Goal: Information Seeking & Learning: Learn about a topic

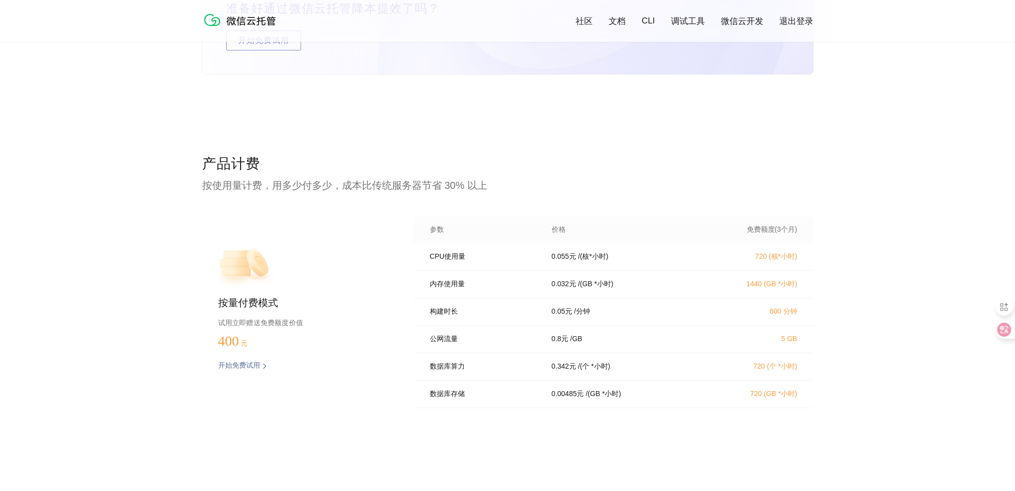
scroll to position [1947, 0]
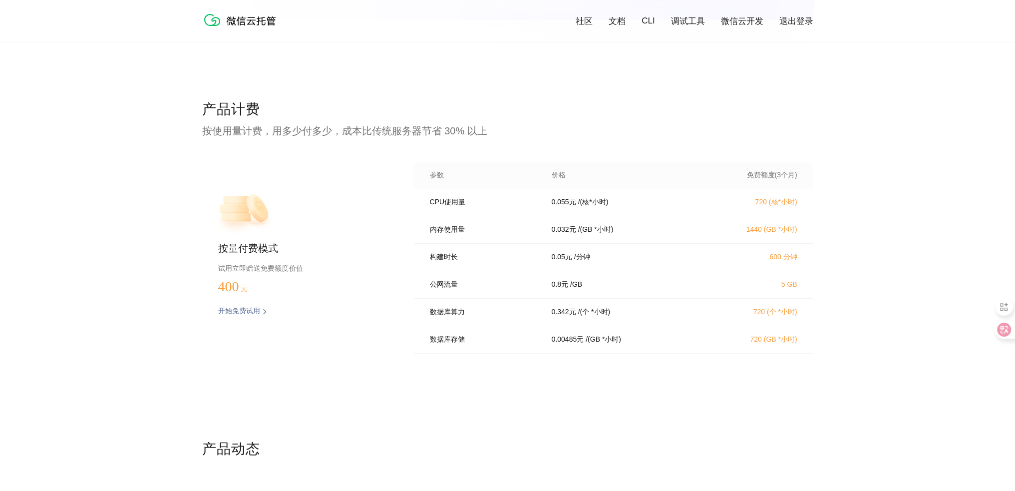
click at [603, 234] on p "/ (GB *小时)" at bounding box center [595, 229] width 35 height 9
click at [593, 234] on p "/ (GB *小时)" at bounding box center [595, 229] width 35 height 9
click at [588, 234] on p "/ (GB *小时)" at bounding box center [595, 229] width 35 height 9
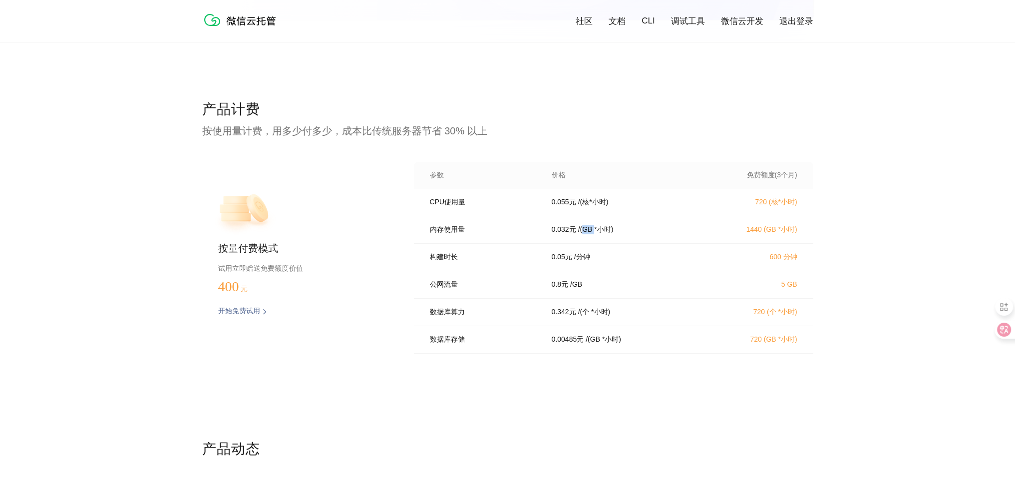
click at [588, 234] on p "/ (GB *小时)" at bounding box center [595, 229] width 35 height 9
click at [581, 262] on p "/ 分钟" at bounding box center [582, 257] width 16 height 9
click at [565, 262] on p "0.05 元" at bounding box center [562, 257] width 20 height 9
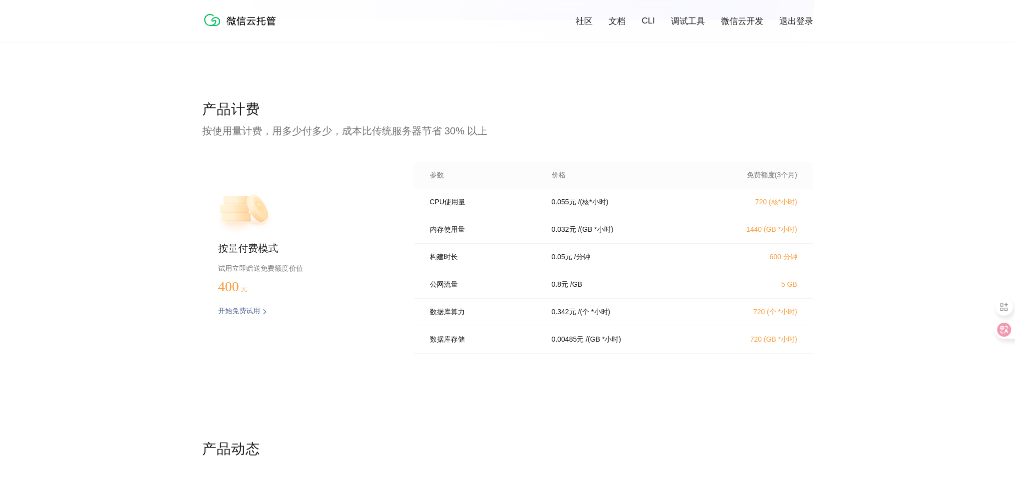
click at [559, 262] on p "0.05 元" at bounding box center [562, 257] width 20 height 9
click at [572, 285] on p "/ [GEOGRAPHIC_DATA]" at bounding box center [576, 284] width 12 height 9
click at [555, 289] on p "0.8 元" at bounding box center [560, 284] width 16 height 9
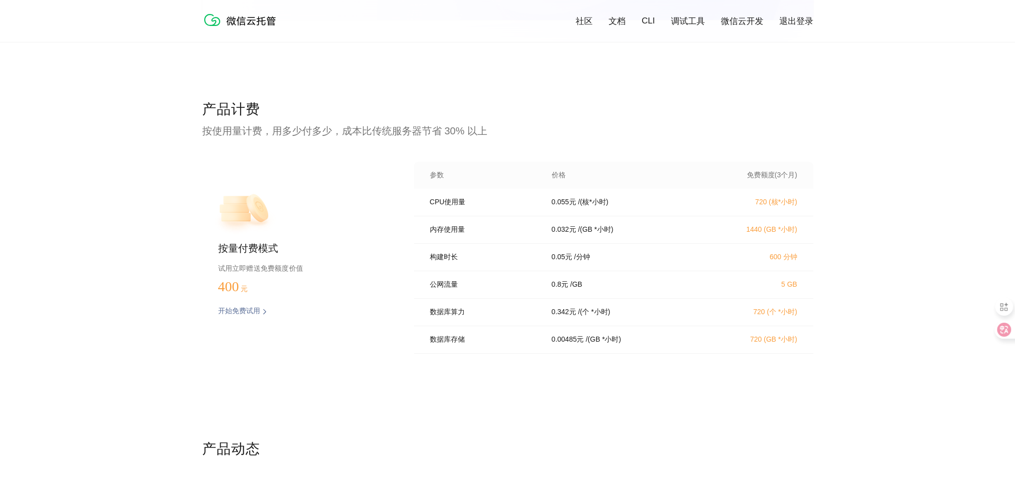
click at [557, 316] on p "0.342 元" at bounding box center [564, 311] width 24 height 9
click at [600, 316] on p "/ (个 *小时)" at bounding box center [594, 311] width 32 height 9
click at [584, 316] on p "/ (个 *小时)" at bounding box center [594, 311] width 32 height 9
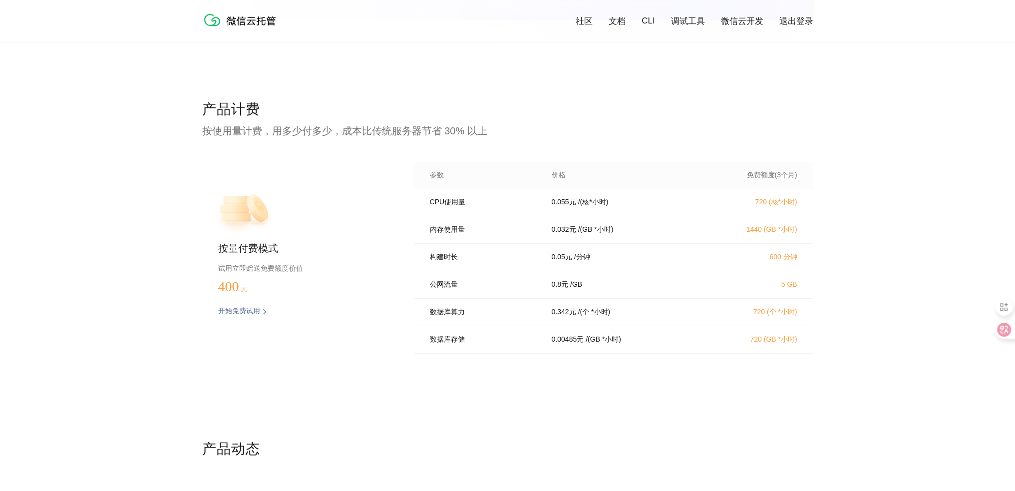
click at [599, 316] on p "/ (个 *小时)" at bounding box center [594, 311] width 32 height 9
click at [587, 316] on p "/ (个 *小时)" at bounding box center [594, 311] width 32 height 9
click at [600, 316] on p "/ (个 *小时)" at bounding box center [594, 311] width 32 height 9
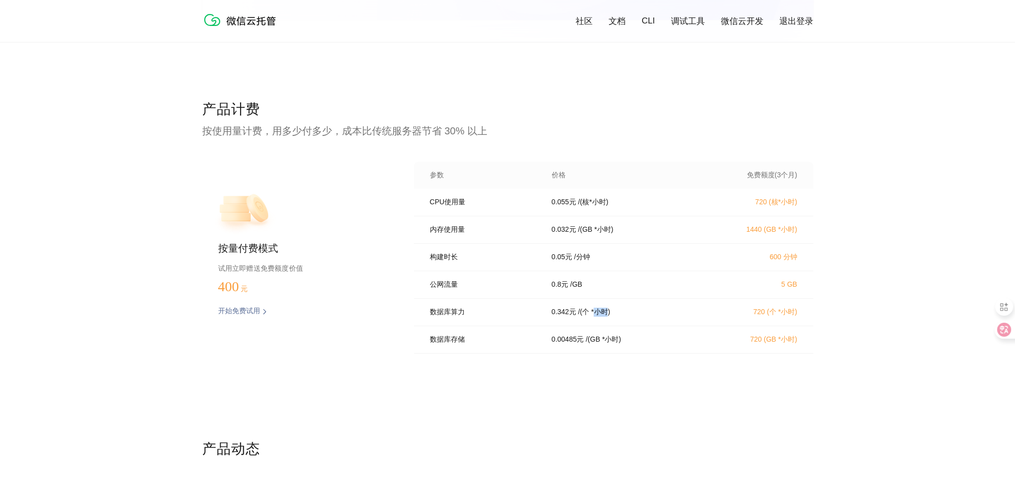
click at [600, 316] on p "/ (个 *小时)" at bounding box center [594, 311] width 32 height 9
click at [597, 316] on p "/ (个 *小时)" at bounding box center [594, 311] width 32 height 9
click at [604, 316] on p "/ (个 *小时)" at bounding box center [594, 311] width 32 height 9
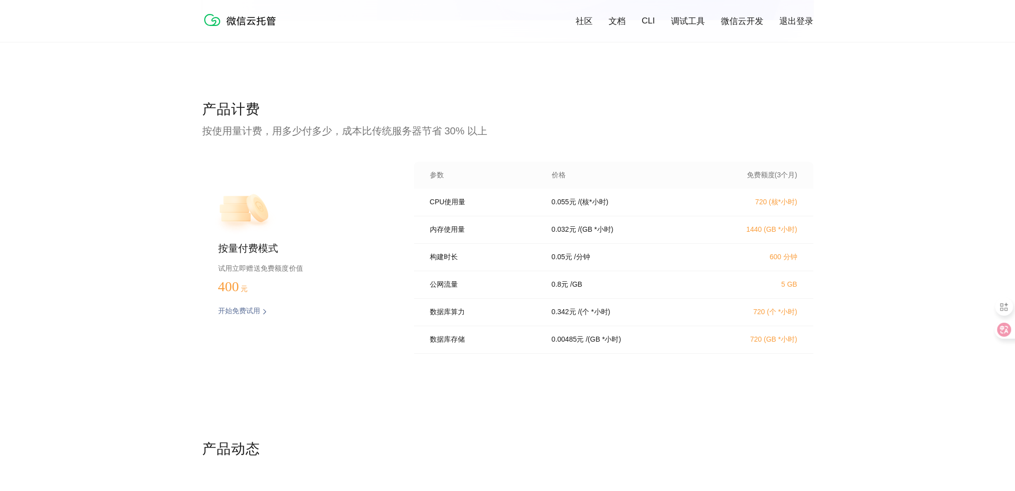
click at [595, 316] on p "/ (个 *小时)" at bounding box center [594, 311] width 32 height 9
click at [601, 316] on p "/ (个 *小时)" at bounding box center [594, 311] width 32 height 9
click at [596, 316] on p "/ (个 *小时)" at bounding box center [594, 311] width 32 height 9
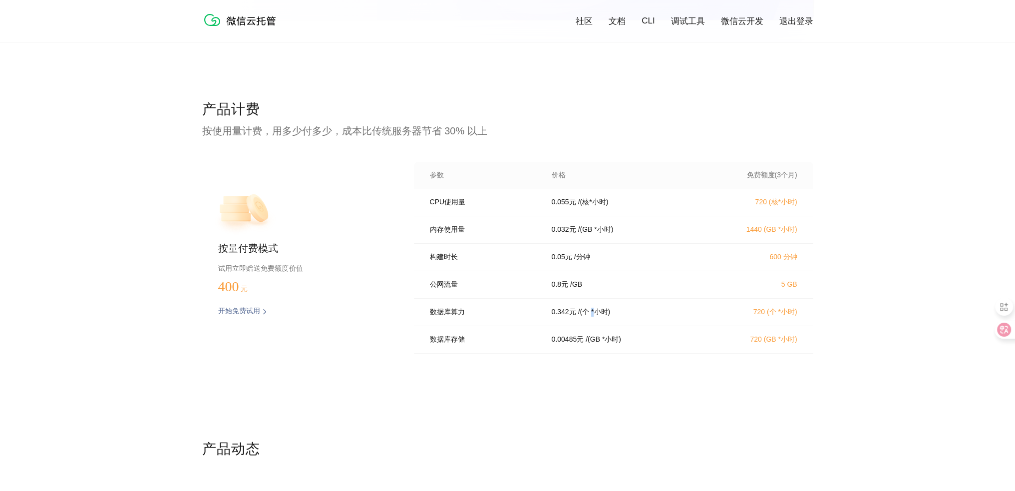
click at [596, 316] on p "/ (个 *小时)" at bounding box center [594, 311] width 32 height 9
click at [600, 316] on p "/ (个 *小时)" at bounding box center [594, 311] width 32 height 9
click at [592, 316] on p "/ (个 *小时)" at bounding box center [594, 311] width 32 height 9
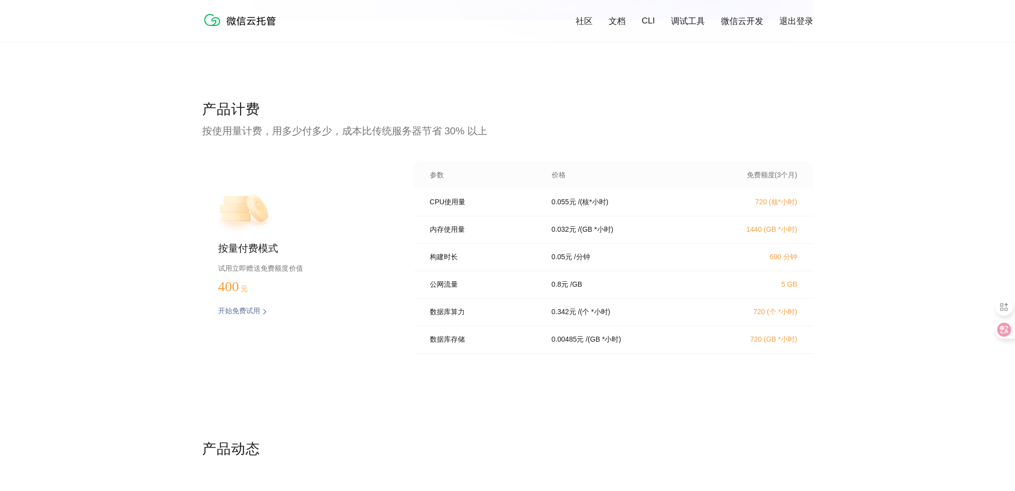
click at [599, 316] on p "/ (个 *小时)" at bounding box center [594, 311] width 32 height 9
click at [596, 316] on p "/ (个 *小时)" at bounding box center [594, 311] width 32 height 9
click at [600, 316] on p "/ (个 *小时)" at bounding box center [594, 311] width 32 height 9
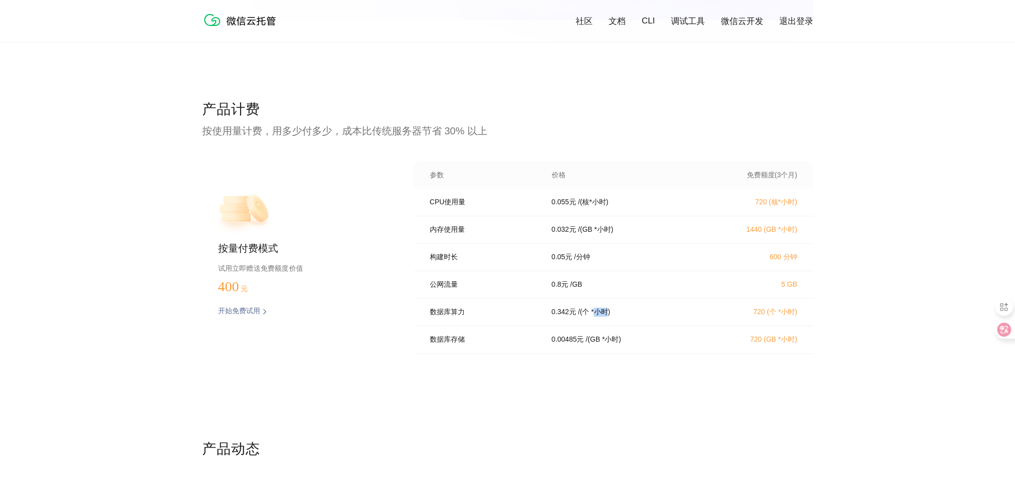
click at [600, 316] on p "/ (个 *小时)" at bounding box center [594, 311] width 32 height 9
click at [870, 272] on div "产品计费 按使用量计费，用多少付多少，成本比传统服务器节省 30% 以上 按量付费模式 试用立即赠送免费额度价值 400 元 开始免费试用 预估费用 参数 价…" at bounding box center [507, 269] width 1015 height 339
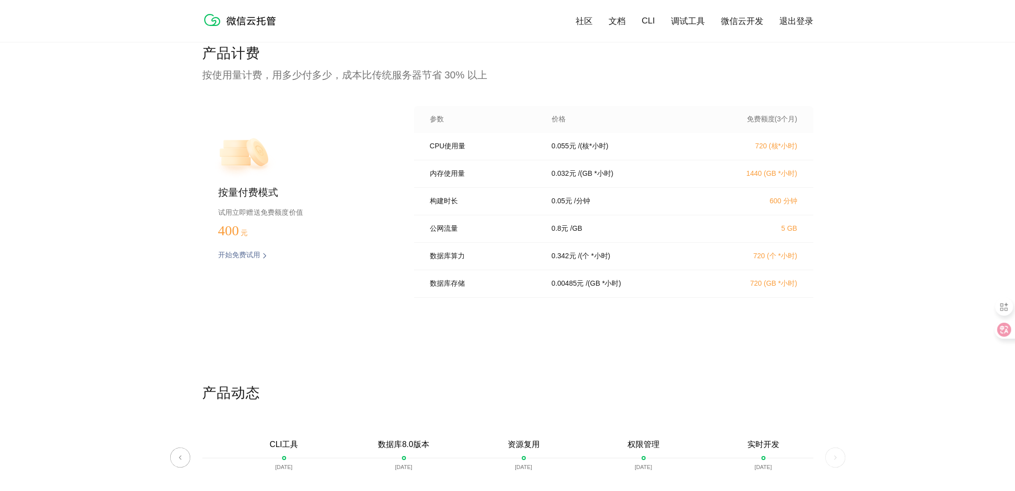
scroll to position [1993, 0]
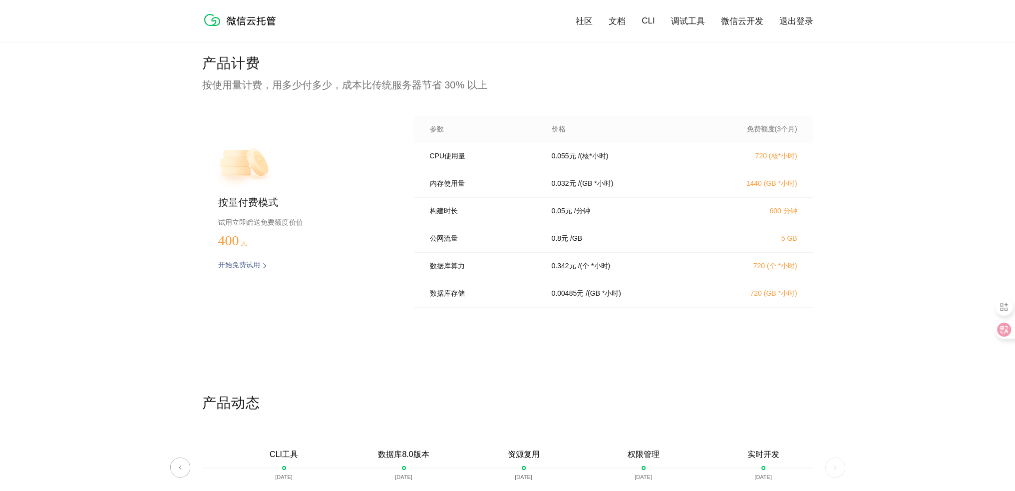
click at [451, 187] on p "内存使用量" at bounding box center [484, 183] width 108 height 9
click at [433, 216] on p "构建时长" at bounding box center [484, 211] width 108 height 9
click at [875, 208] on div "产品计费 按使用量计费，用多少付多少，成本比传统服务器节省 30% 以上 按量付费模式 试用立即赠送免费额度价值 400 元 开始免费试用 预估费用 参数 价…" at bounding box center [507, 223] width 1015 height 339
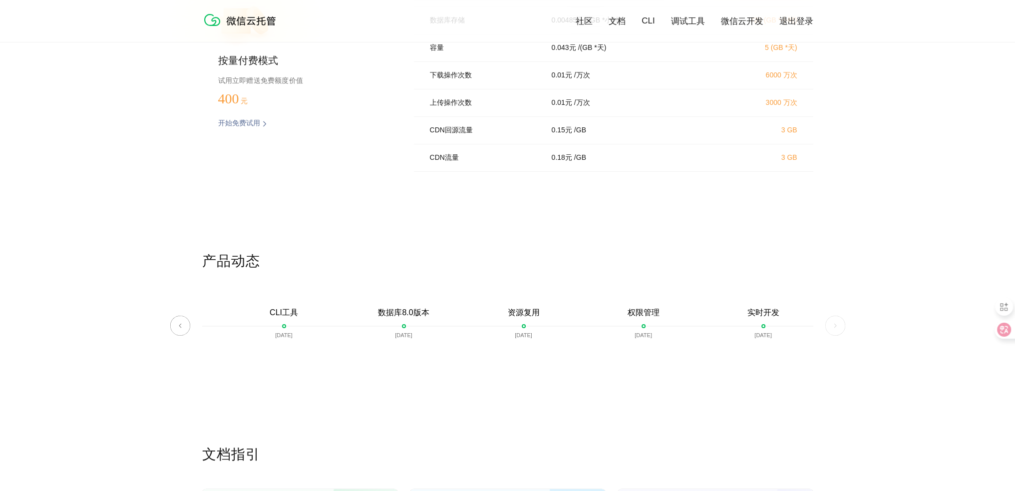
scroll to position [2142, 0]
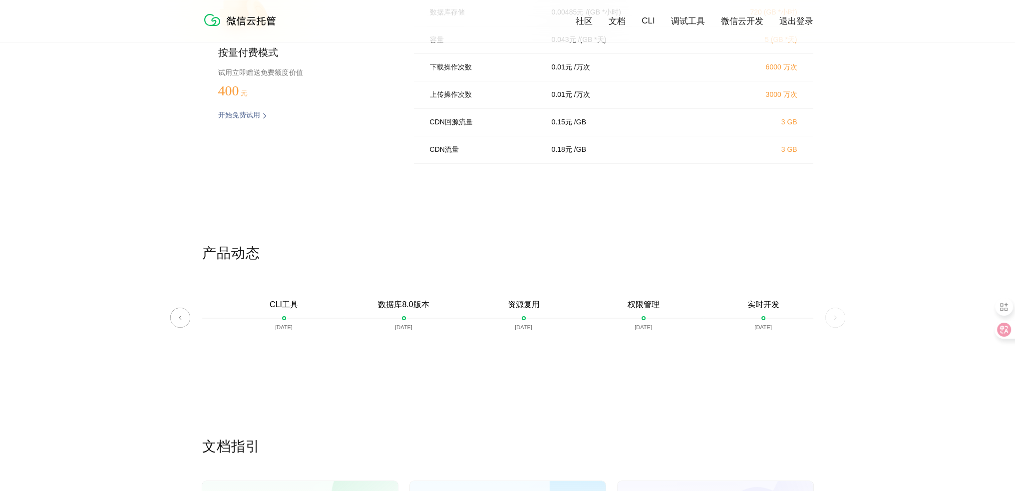
click at [522, 309] on p "资源复用" at bounding box center [524, 305] width 32 height 10
click at [519, 330] on p "[DATE]" at bounding box center [523, 327] width 17 height 6
click at [411, 330] on p "[DATE]" at bounding box center [403, 327] width 17 height 6
drag, startPoint x: 515, startPoint y: 403, endPoint x: 537, endPoint y: 413, distance: 23.9
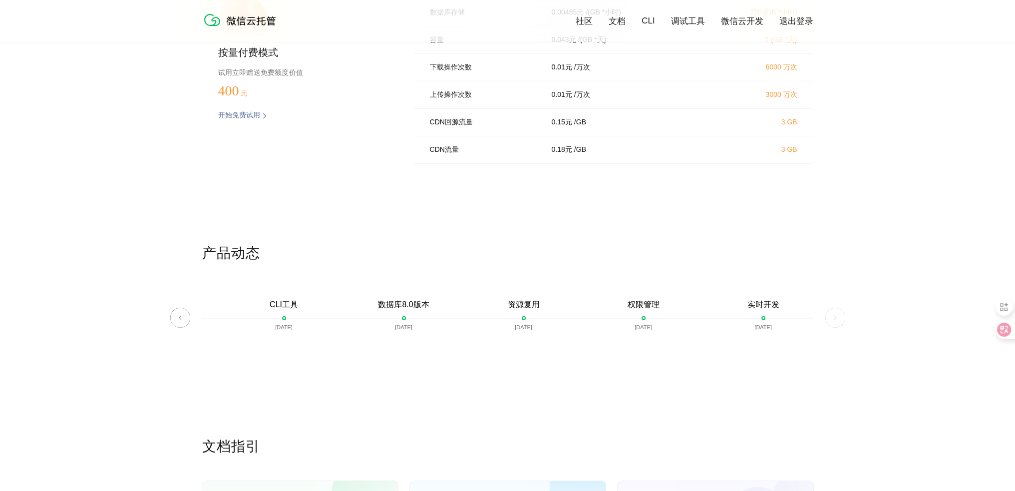
click at [527, 409] on div "产品动态 微信云托管开启内测 [DATE] 微信云托管公测 [DATE] 客服技术支持上线 [DATE] 自定义域名上线 [DATE] 资源包 [DATE] …" at bounding box center [507, 340] width 611 height 193
click at [130, 229] on div "产品计费 按使用量计费，用多少付多少，成本比传统服务器节省 30% 以上 按量付费模式 试用立即赠送免费额度价值 400 元 开始免费试用 预估费用 参数 价…" at bounding box center [507, 73] width 1015 height 339
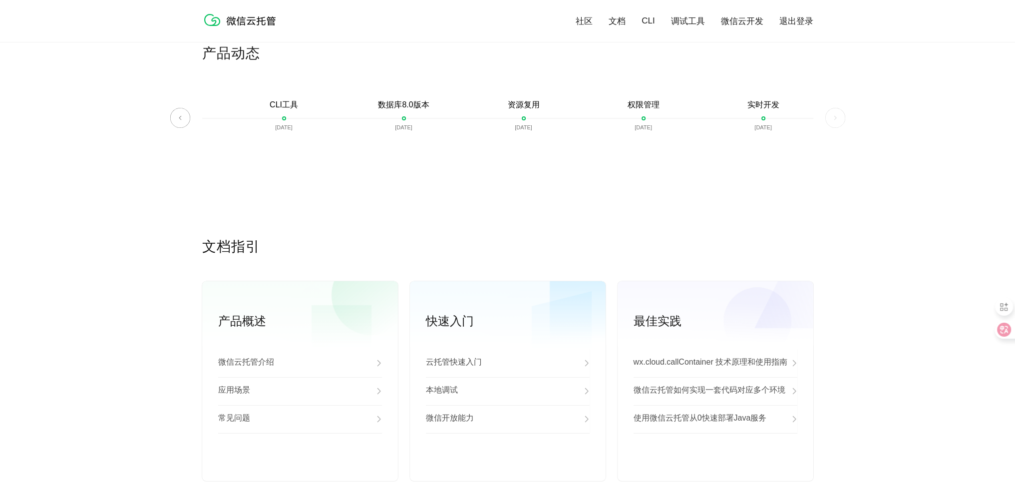
scroll to position [2442, 0]
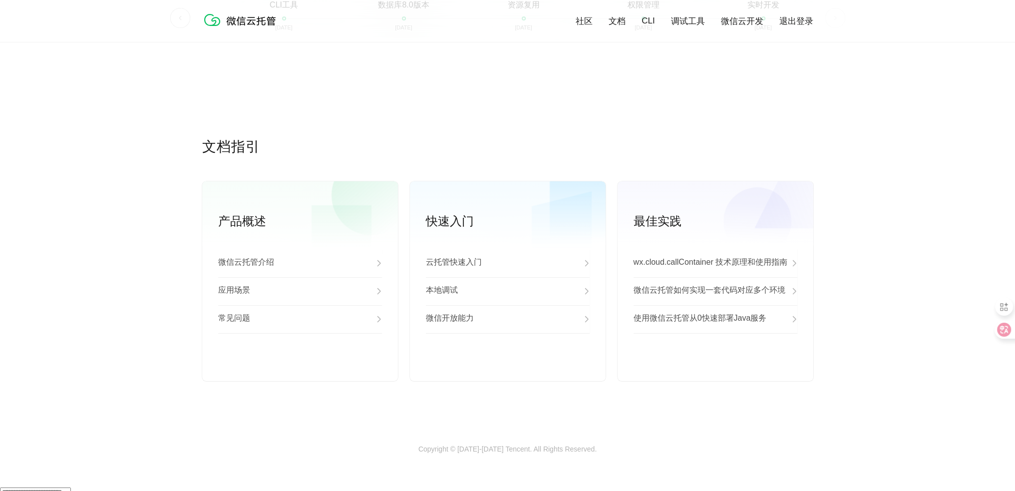
click at [875, 234] on div "文档指引 产品概述 微信云托管介绍 应用场景 常见问题 查看更多 快速入门 云托管快速入门 本地调试 微信开放能力 查看更多 最佳实践 wx.cloud.ca…" at bounding box center [507, 290] width 1015 height 307
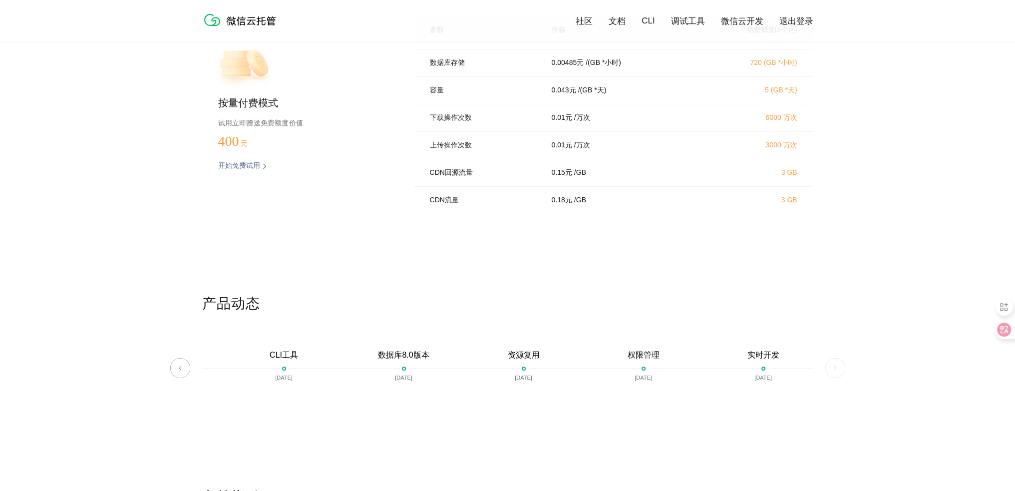
scroll to position [1943, 0]
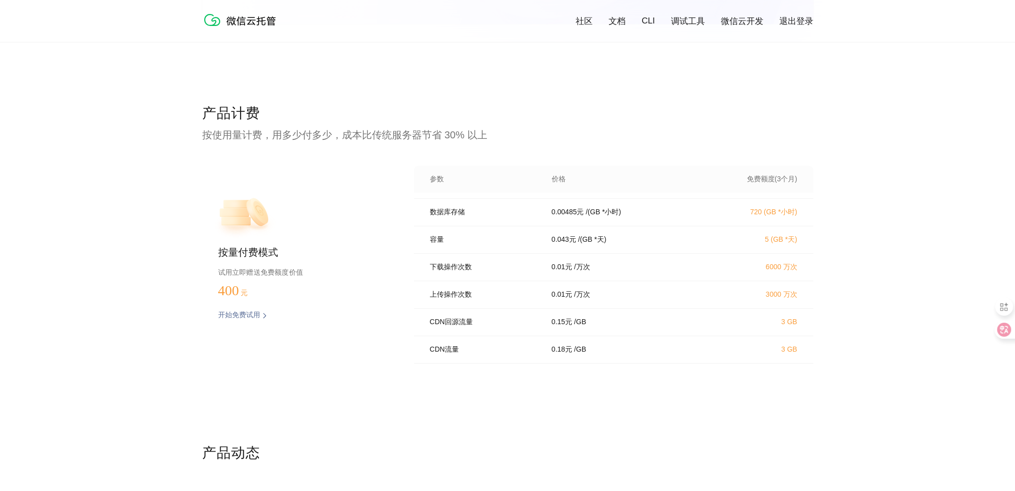
click at [563, 209] on p "0.00485 元" at bounding box center [568, 212] width 32 height 9
click at [562, 238] on p "0.043 元" at bounding box center [564, 239] width 24 height 9
click at [555, 269] on p "0.01 元" at bounding box center [562, 267] width 20 height 9
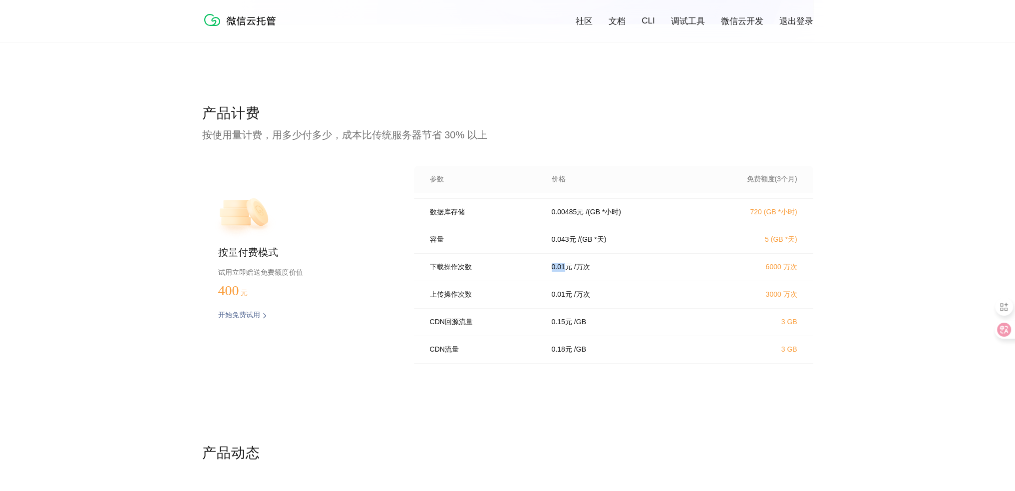
click at [555, 269] on p "0.01 元" at bounding box center [562, 267] width 20 height 9
click at [561, 294] on p "0.01 元" at bounding box center [562, 294] width 20 height 9
click at [605, 212] on p "/ (GB *小时)" at bounding box center [603, 212] width 35 height 9
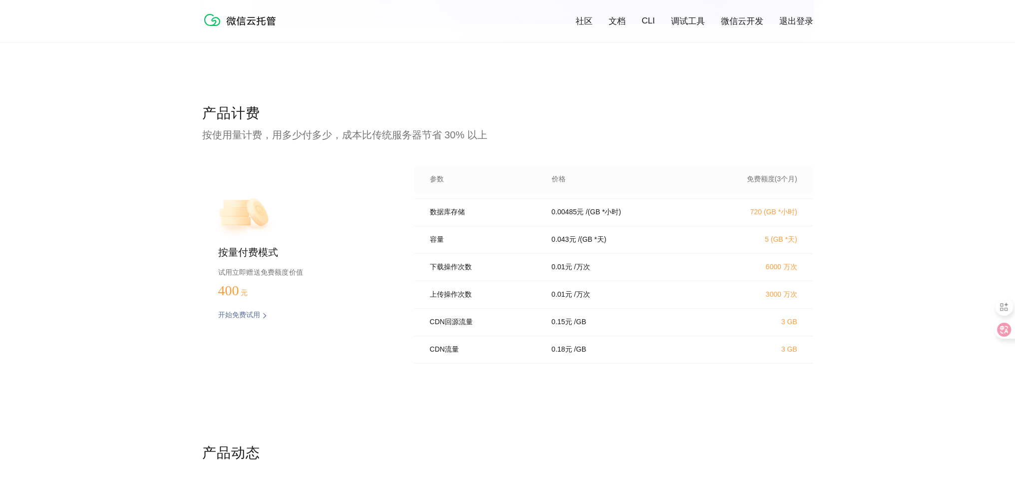
click at [590, 215] on div "数据库存储 0.00485 元 / (GB *小时) 720 (GB *小时)" at bounding box center [613, 212] width 399 height 27
click at [593, 212] on p "/ (GB *小时)" at bounding box center [603, 212] width 35 height 9
click at [591, 229] on div "容量 0.043 元 / (GB *天) 5 (GB *天)" at bounding box center [613, 239] width 399 height 27
click at [588, 238] on p "/ (GB *天)" at bounding box center [592, 239] width 28 height 9
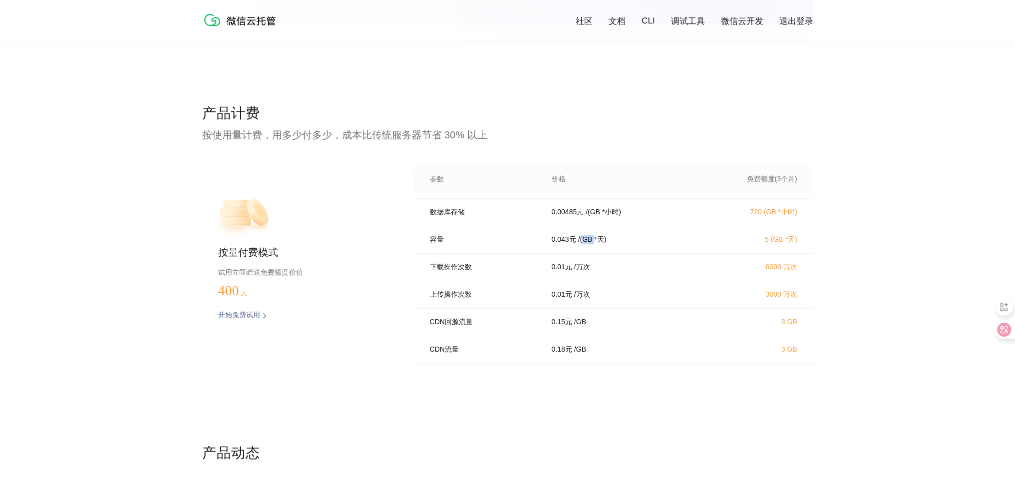
click at [588, 238] on p "/ (GB *天)" at bounding box center [592, 239] width 28 height 9
click at [728, 136] on p "按使用量计费，用多少付多少，成本比传统服务器节省 30% 以上" at bounding box center [507, 135] width 611 height 14
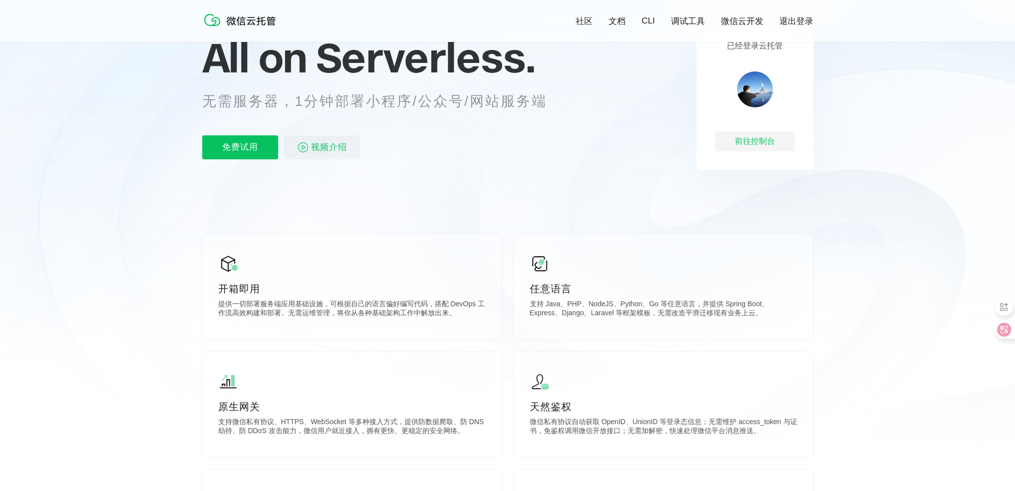
scroll to position [0, 0]
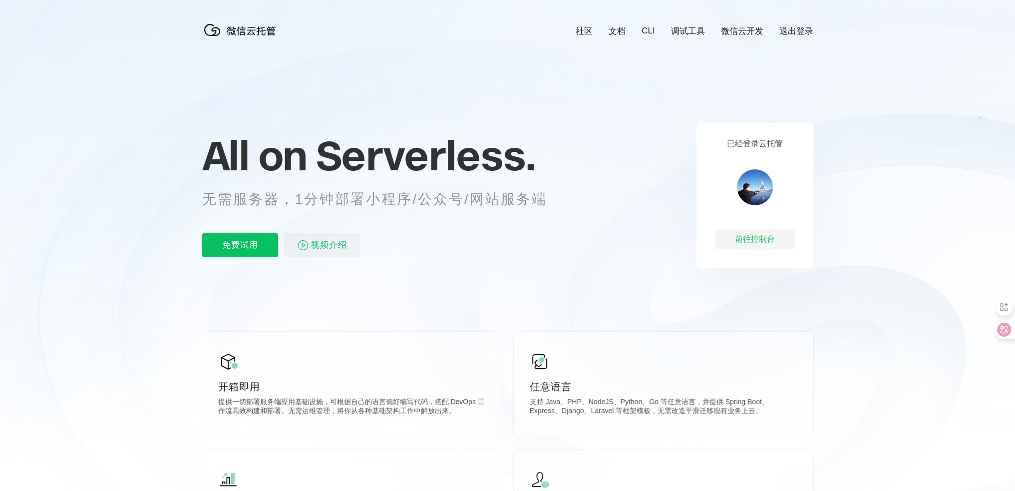
click at [740, 35] on link "微信云开发" at bounding box center [742, 30] width 42 height 11
